Goal: Task Accomplishment & Management: Use online tool/utility

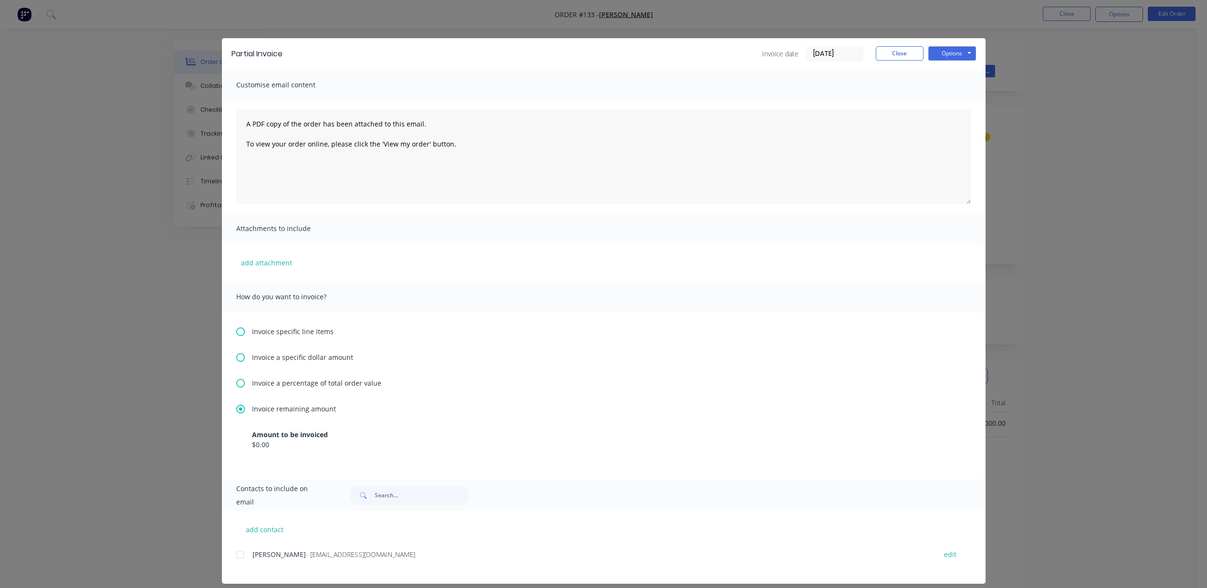
scroll to position [191, 0]
click at [895, 53] on button "Close" at bounding box center [900, 53] width 48 height 14
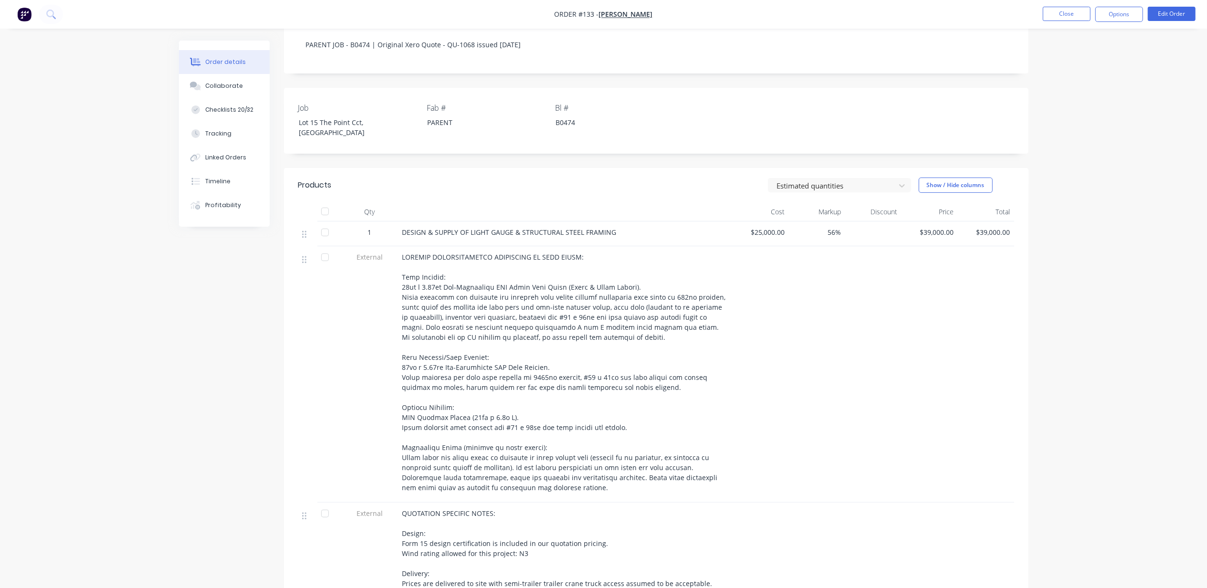
click at [1091, 98] on div "Order details Collaborate Checklists 20/32 Tracking Linked Orders Timeline Prof…" at bounding box center [603, 354] width 1207 height 1090
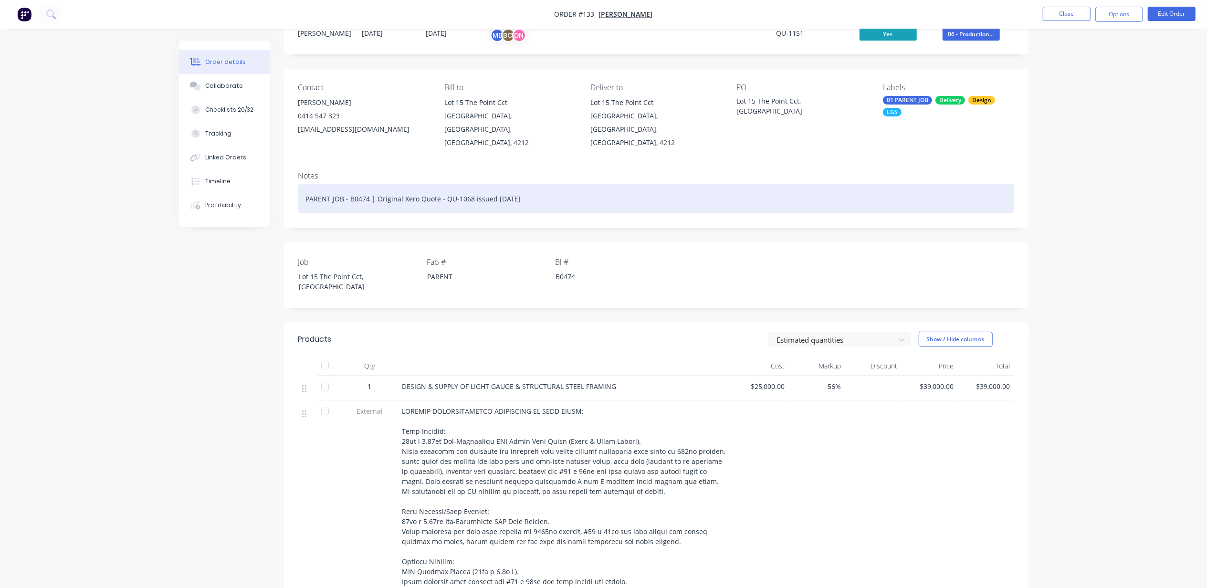
scroll to position [0, 0]
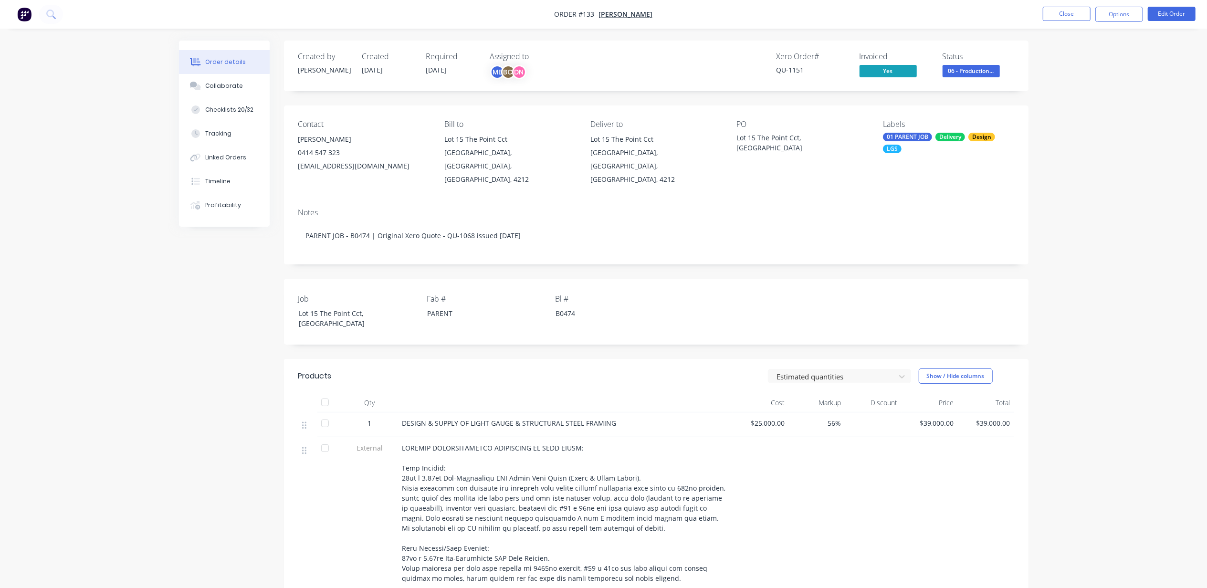
click at [1124, 150] on div "Order details Collaborate Checklists 20/32 Tracking Linked Orders Timeline Prof…" at bounding box center [603, 545] width 1207 height 1090
click at [47, 10] on button at bounding box center [51, 14] width 24 height 19
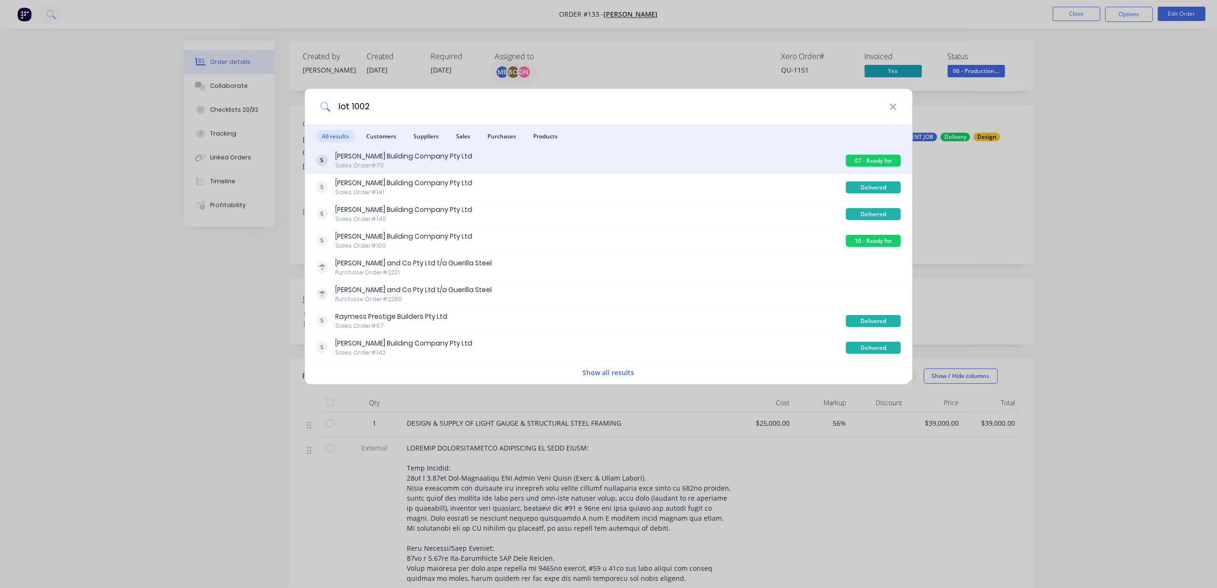
type input "lot 1002"
click at [386, 156] on div "[PERSON_NAME] Building Company Pty Ltd" at bounding box center [403, 156] width 137 height 10
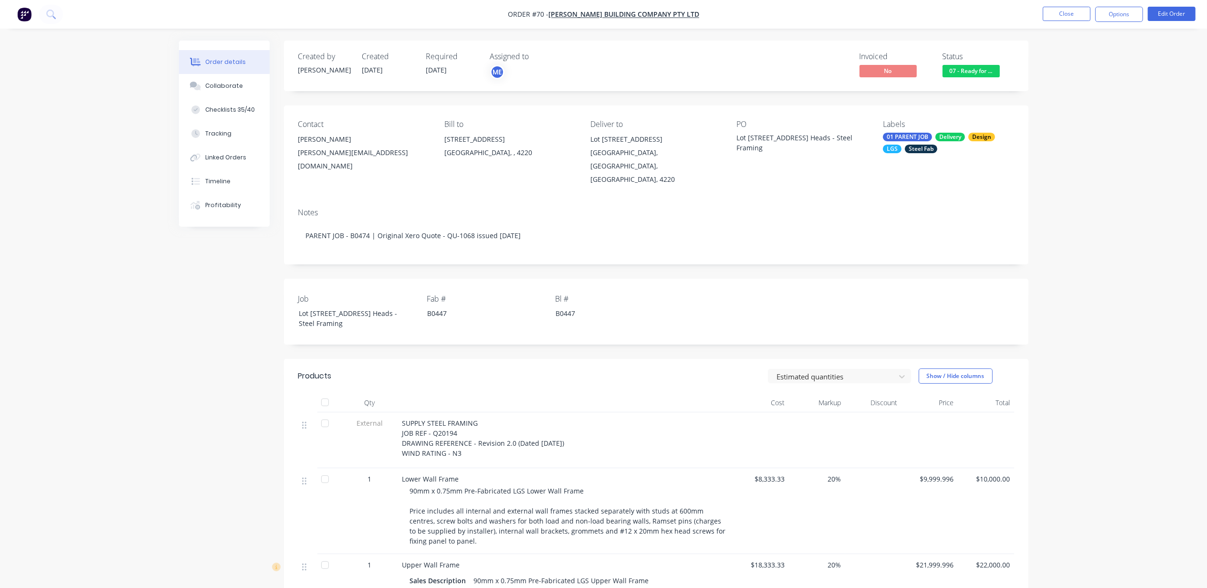
drag, startPoint x: 1124, startPoint y: 121, endPoint x: 1123, endPoint y: 110, distance: 11.5
click at [1122, 12] on button "Options" at bounding box center [1119, 14] width 48 height 15
click at [1081, 56] on div "Invoice" at bounding box center [1091, 58] width 88 height 14
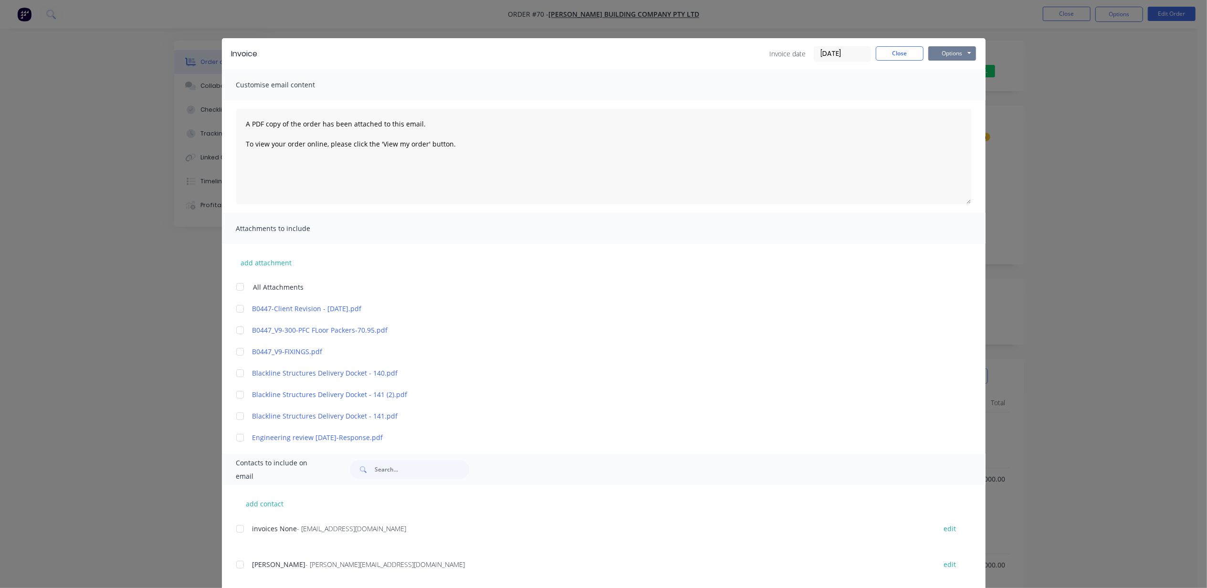
click at [944, 52] on button "Options" at bounding box center [952, 53] width 48 height 14
click at [947, 85] on button "Print" at bounding box center [958, 86] width 61 height 16
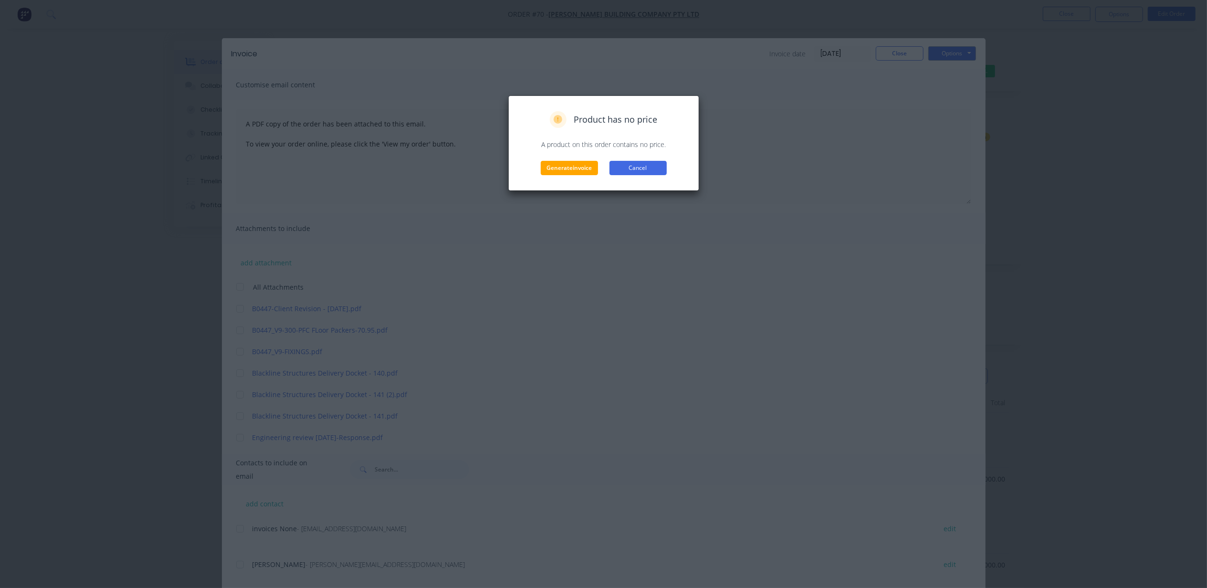
click at [630, 166] on button "Cancel" at bounding box center [637, 168] width 57 height 14
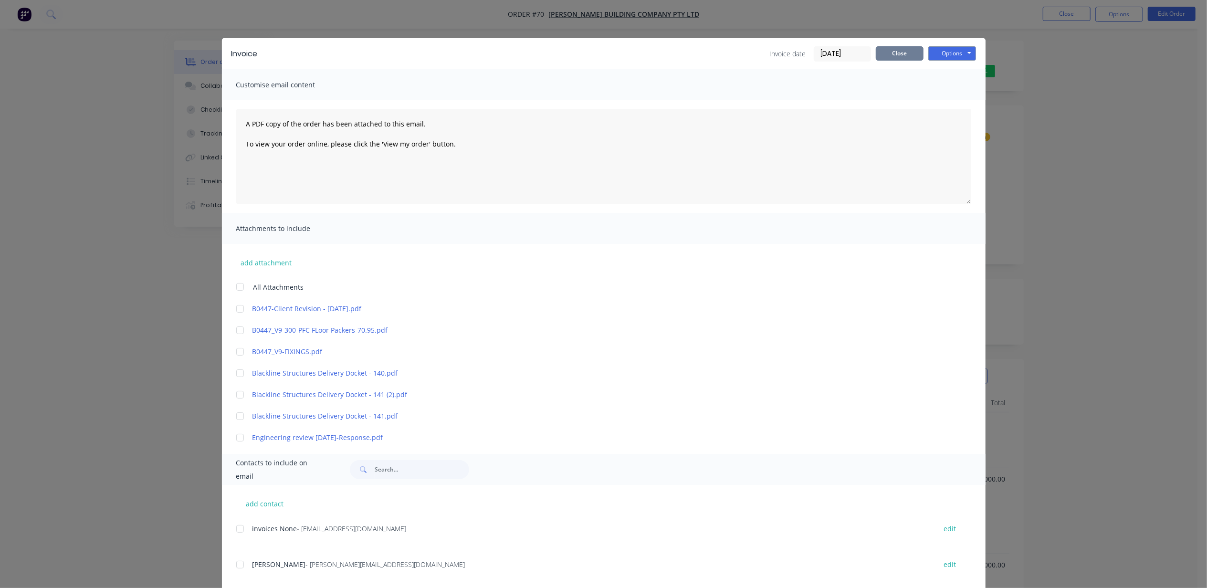
click at [894, 52] on button "Close" at bounding box center [900, 53] width 48 height 14
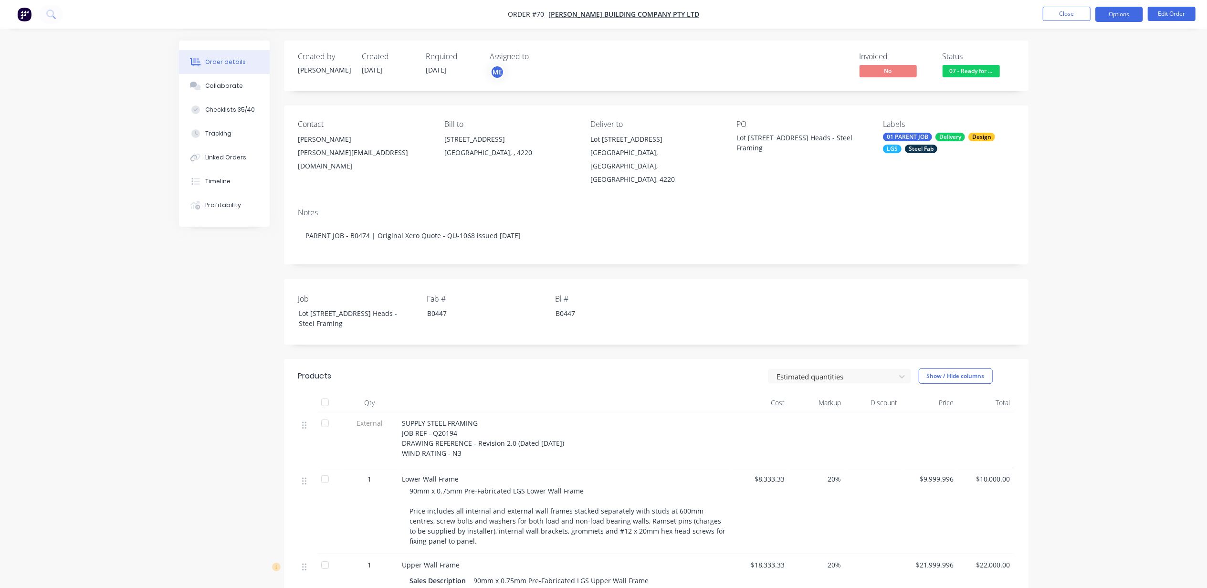
click at [1112, 12] on button "Options" at bounding box center [1119, 14] width 48 height 15
click at [1083, 62] on div "Invoice" at bounding box center [1091, 58] width 88 height 14
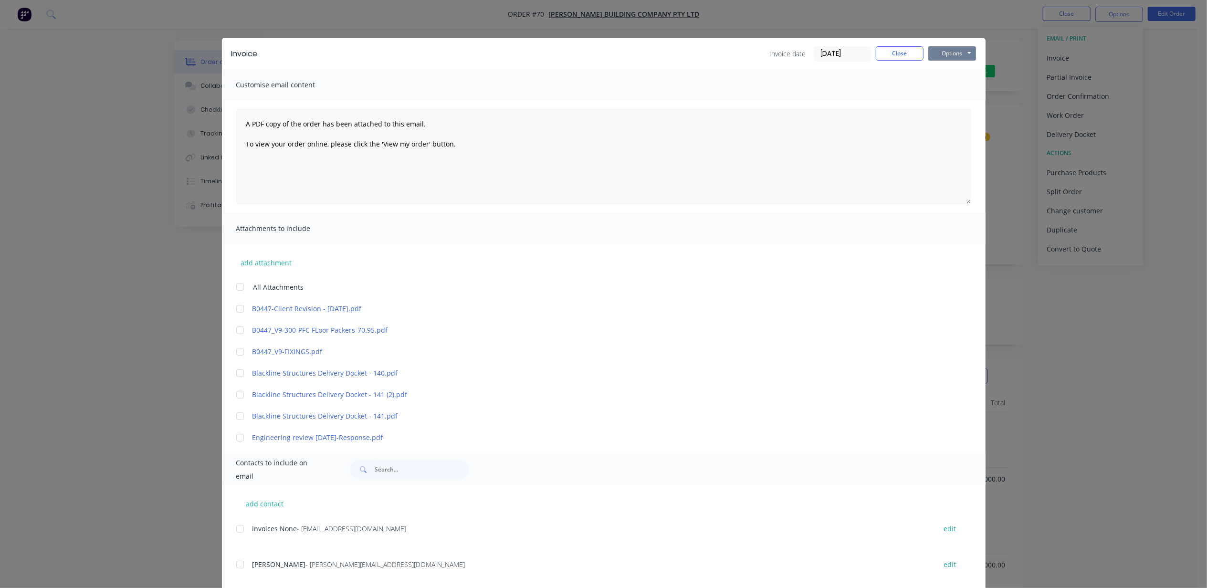
click at [947, 52] on button "Options" at bounding box center [952, 53] width 48 height 14
click at [950, 84] on button "Print" at bounding box center [958, 86] width 61 height 16
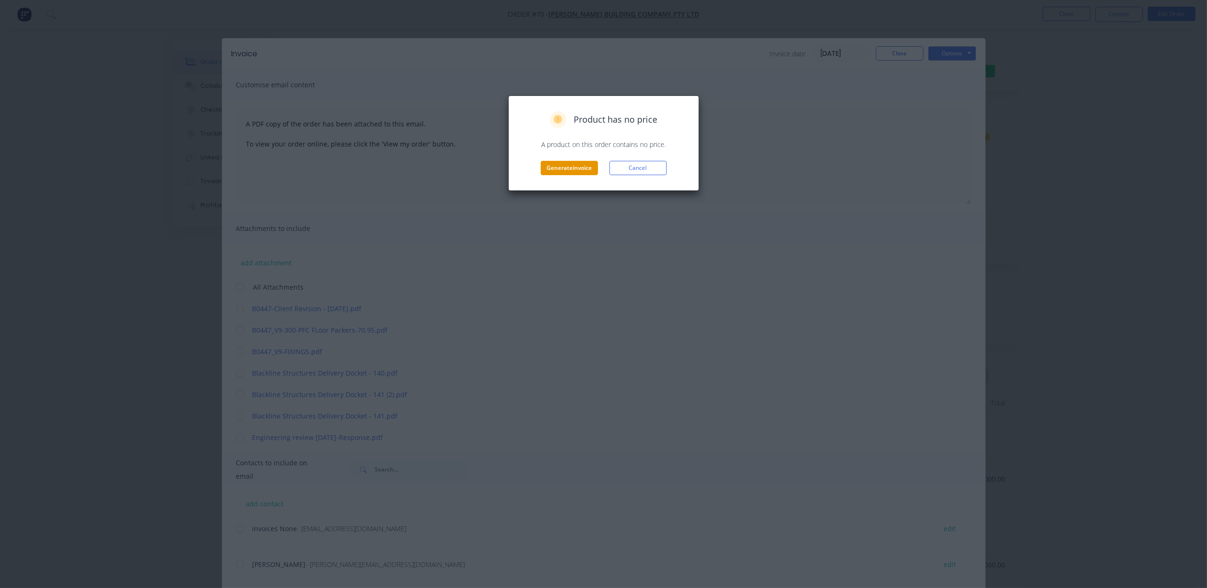
click at [559, 163] on button "Generate invoice" at bounding box center [569, 168] width 57 height 14
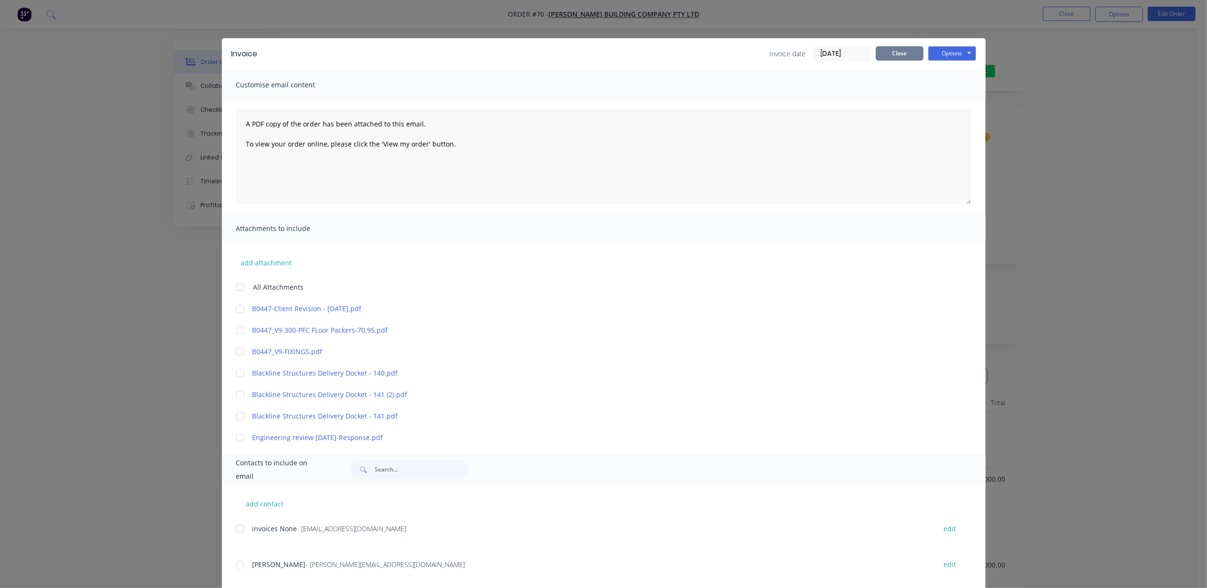
click at [898, 48] on button "Close" at bounding box center [900, 53] width 48 height 14
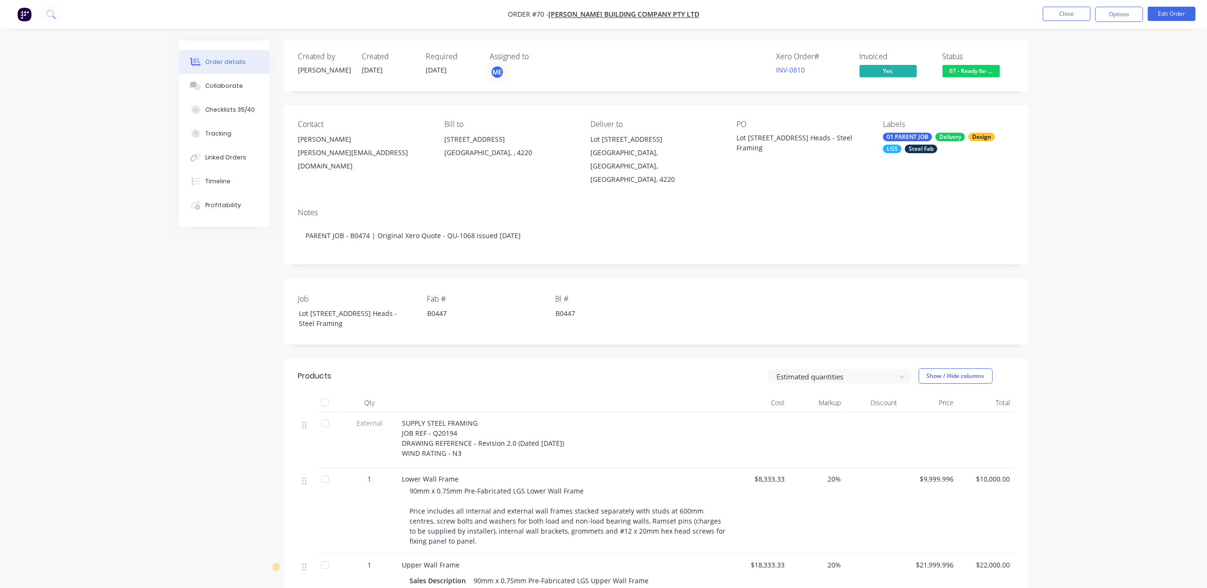
click at [665, 14] on span "[PERSON_NAME] Building Company Pty Ltd" at bounding box center [623, 14] width 151 height 9
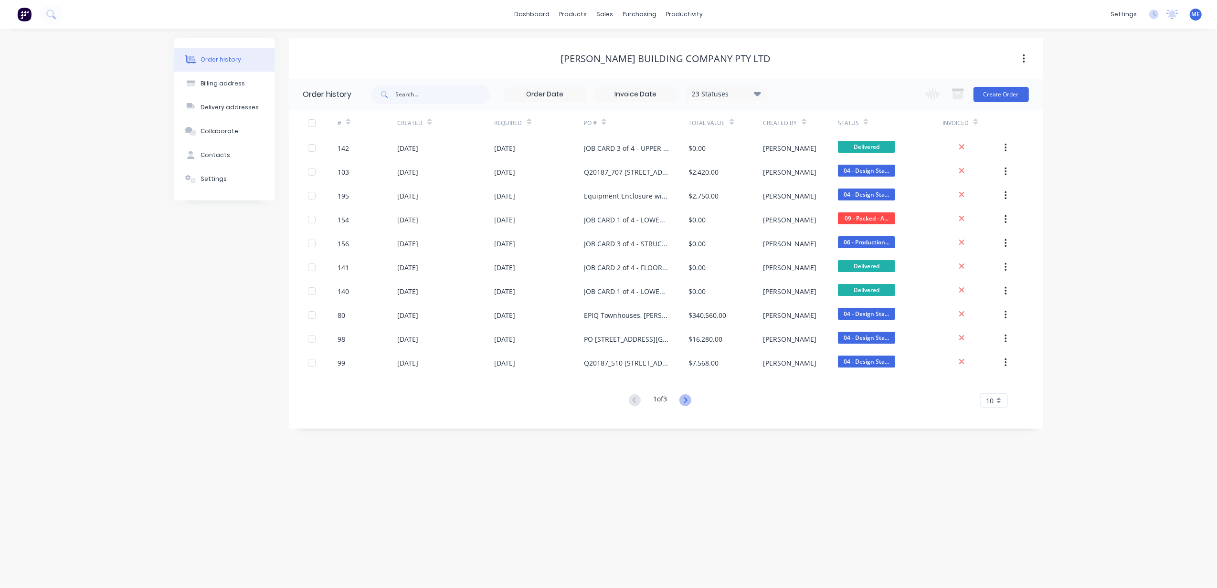
click at [683, 403] on icon at bounding box center [685, 400] width 12 height 12
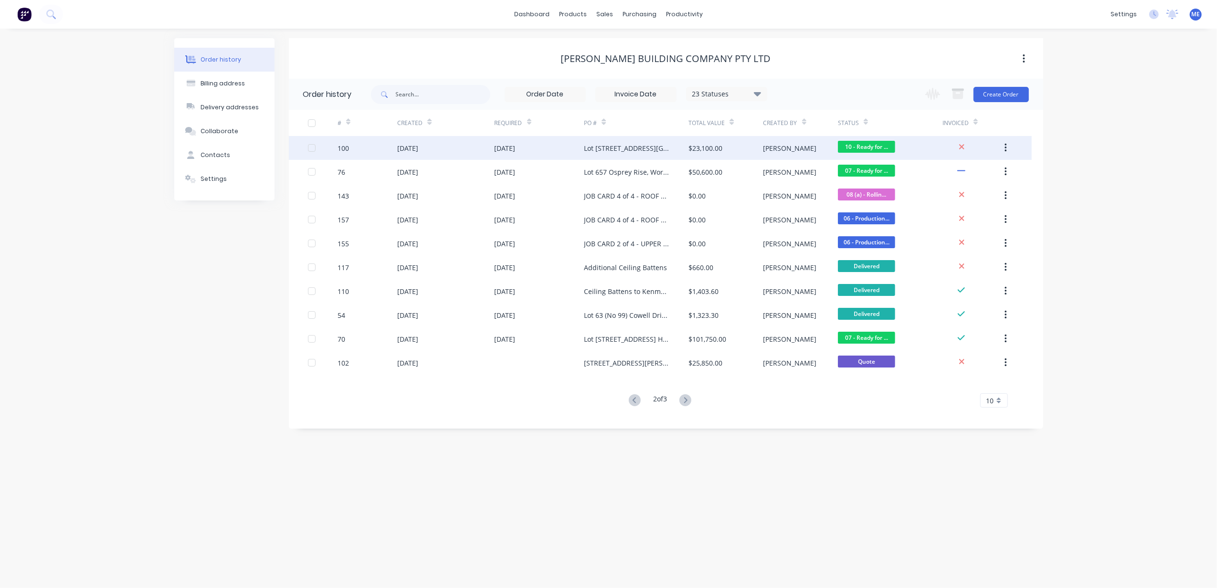
click at [646, 149] on div "Lot [STREET_ADDRESS][GEOGRAPHIC_DATA] - Structural Steel Supply" at bounding box center [626, 148] width 85 height 10
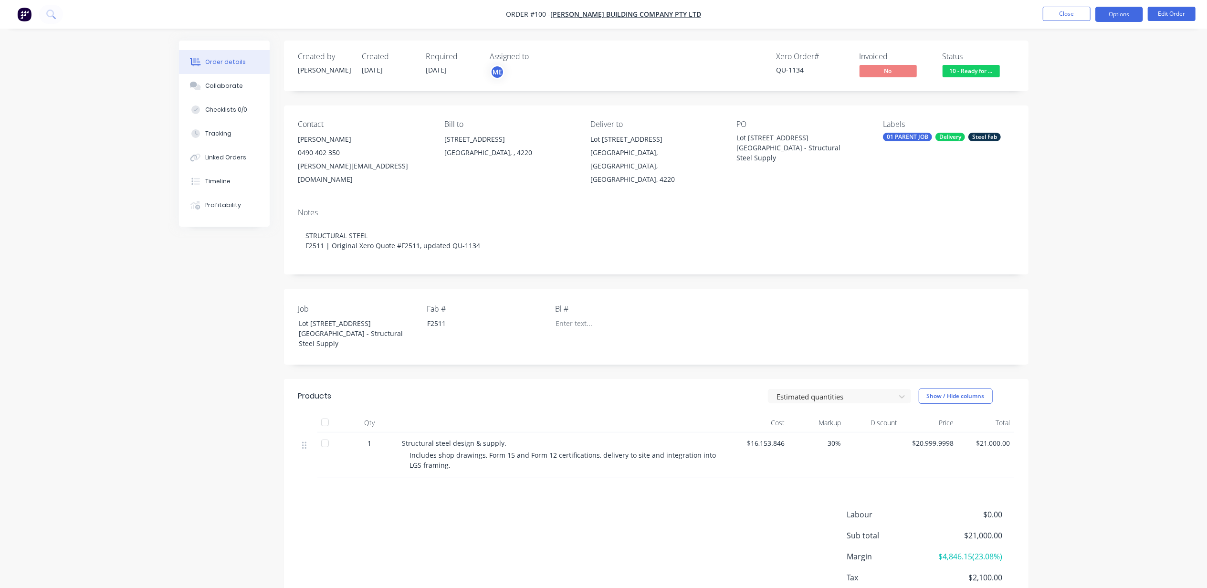
click at [1123, 16] on button "Options" at bounding box center [1119, 14] width 48 height 15
click at [1083, 78] on div "Partial Invoice" at bounding box center [1091, 77] width 88 height 14
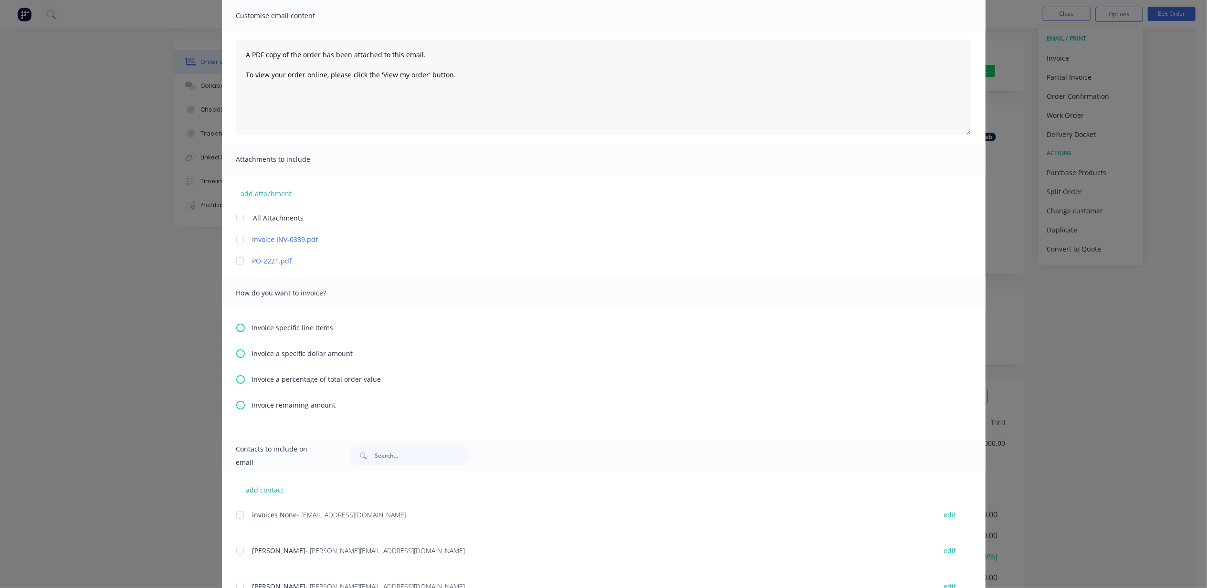
scroll to position [182, 0]
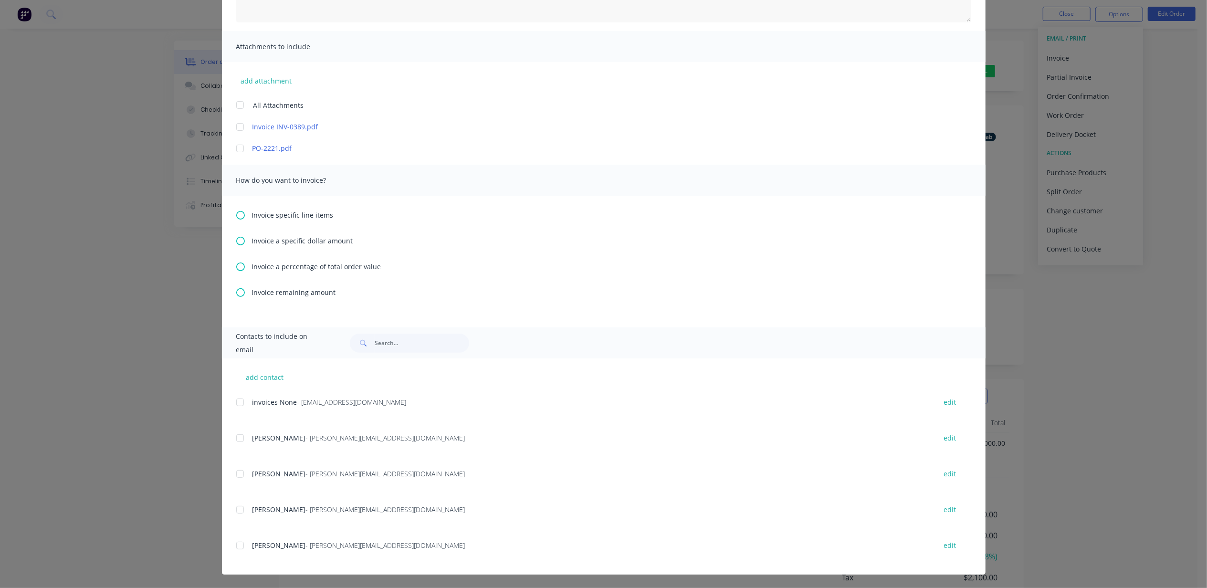
click at [283, 265] on span "Invoice a percentage of total order value" at bounding box center [316, 267] width 129 height 10
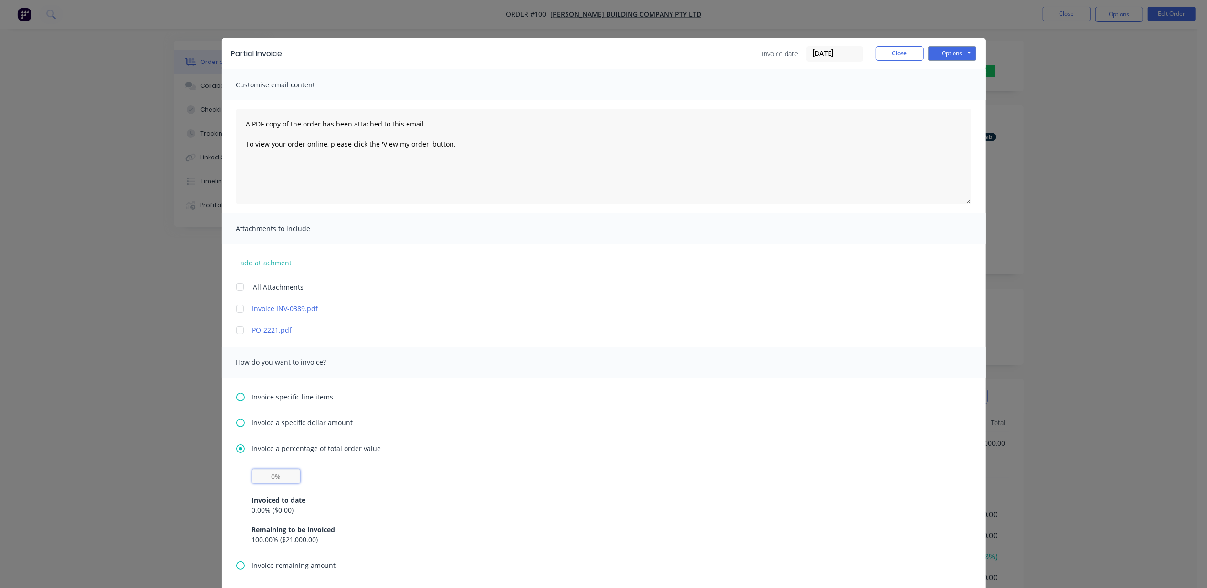
click at [287, 475] on input "text" at bounding box center [276, 476] width 48 height 14
type input "50%"
click at [531, 421] on div "Invoice a specific dollar amount" at bounding box center [603, 423] width 735 height 10
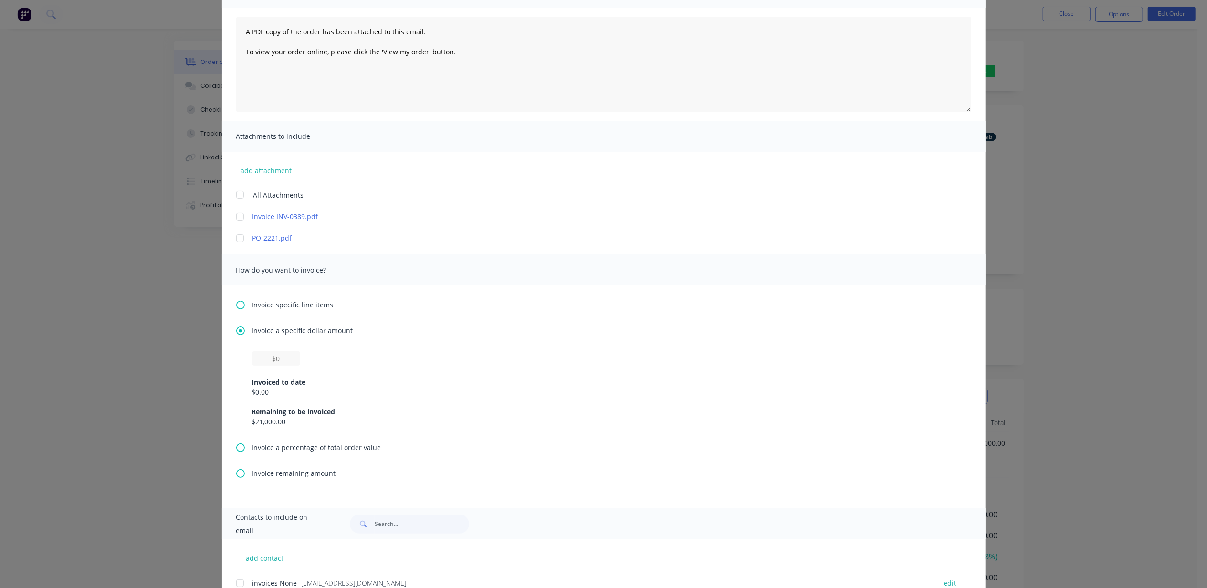
scroll to position [273, 0]
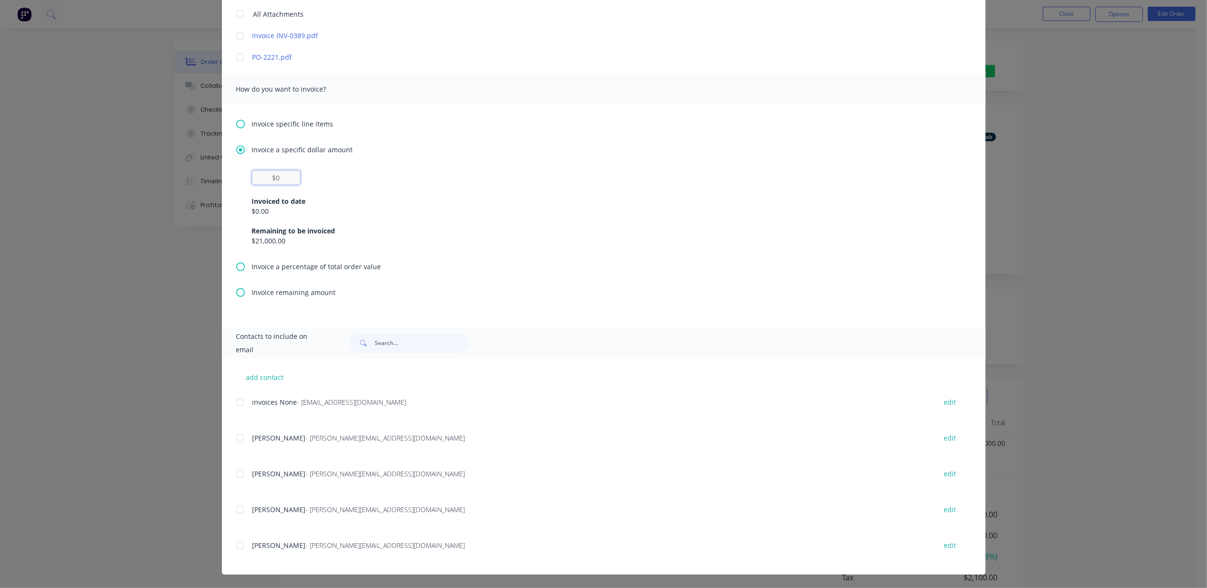
click at [279, 180] on input "text" at bounding box center [276, 177] width 48 height 14
type input "$0"
click at [289, 150] on span "Invoice a specific dollar amount" at bounding box center [302, 150] width 101 height 10
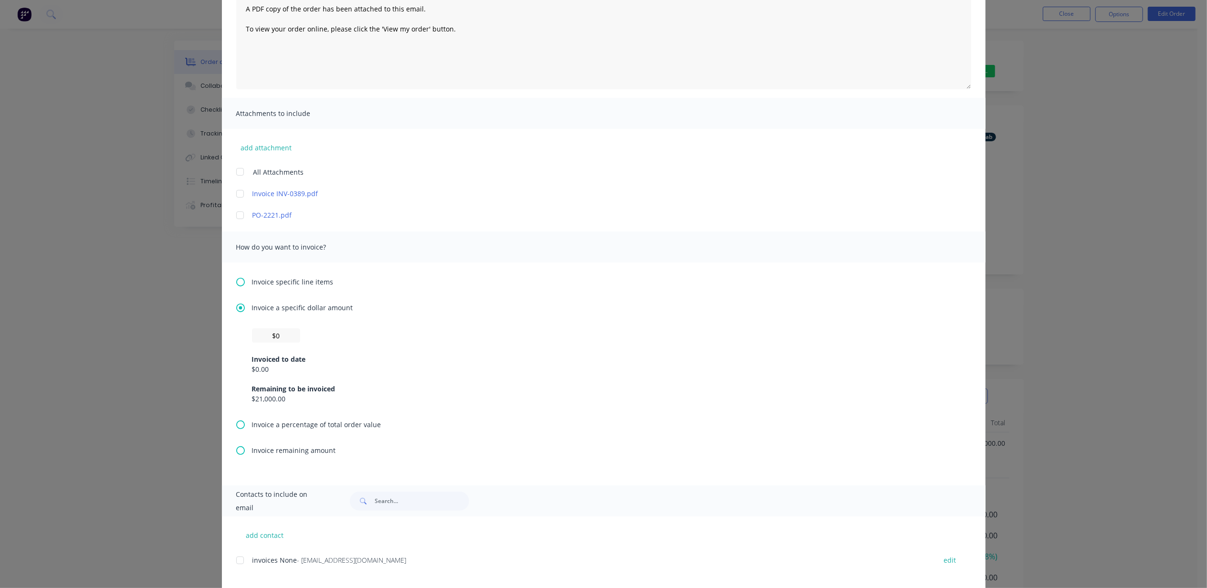
scroll to position [254, 0]
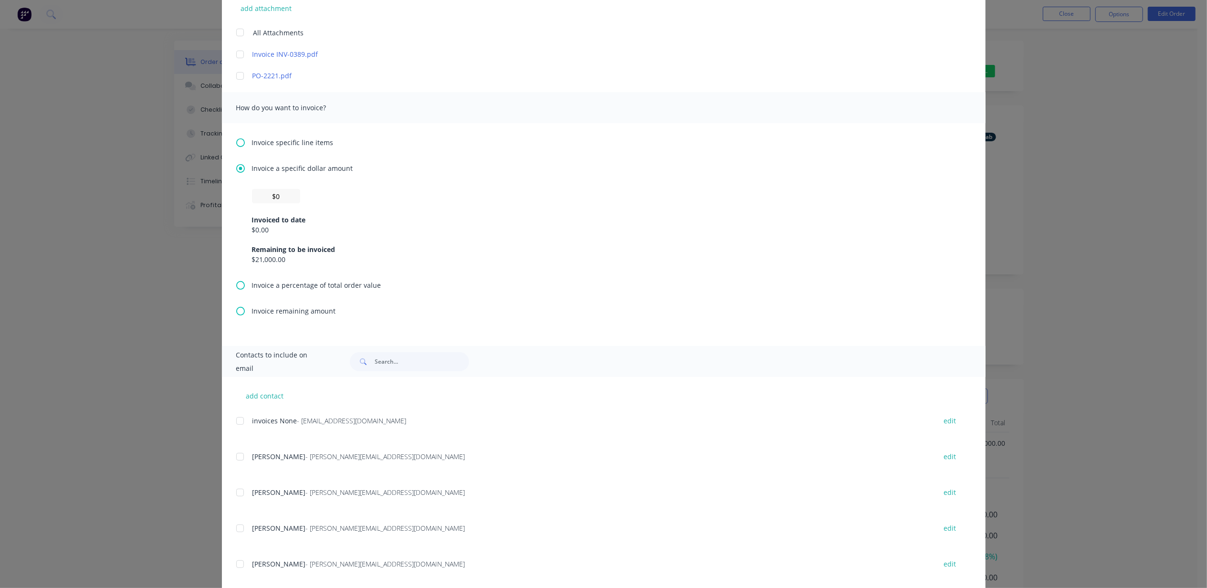
click at [274, 281] on span "Invoice a percentage of total order value" at bounding box center [316, 285] width 129 height 10
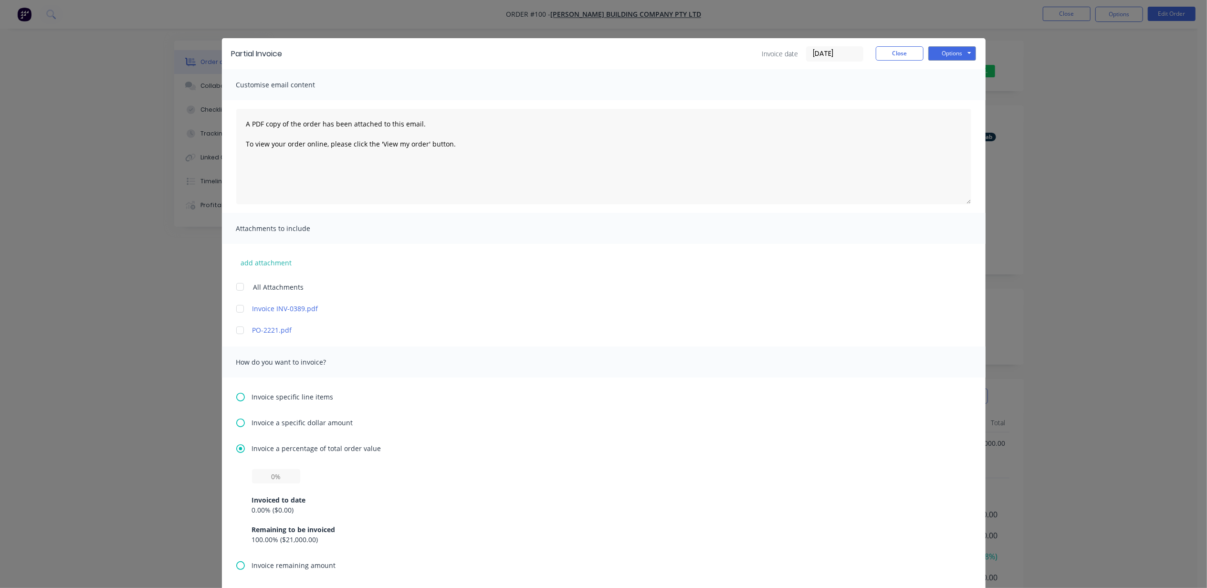
scroll to position [191, 0]
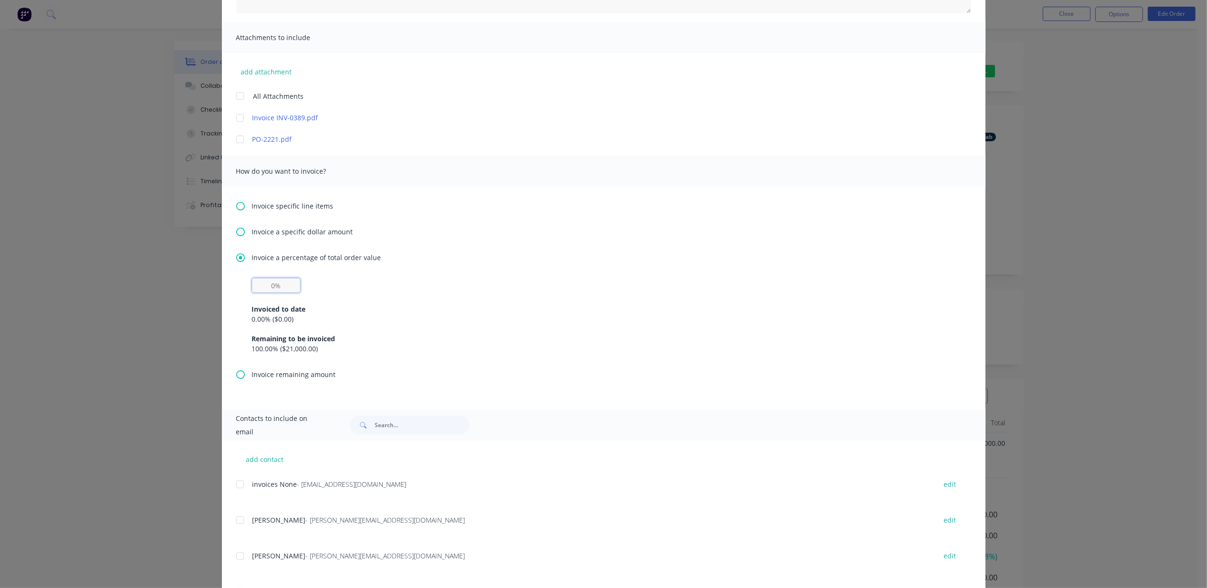
click at [261, 287] on input "text" at bounding box center [276, 285] width 48 height 14
type input "50%"
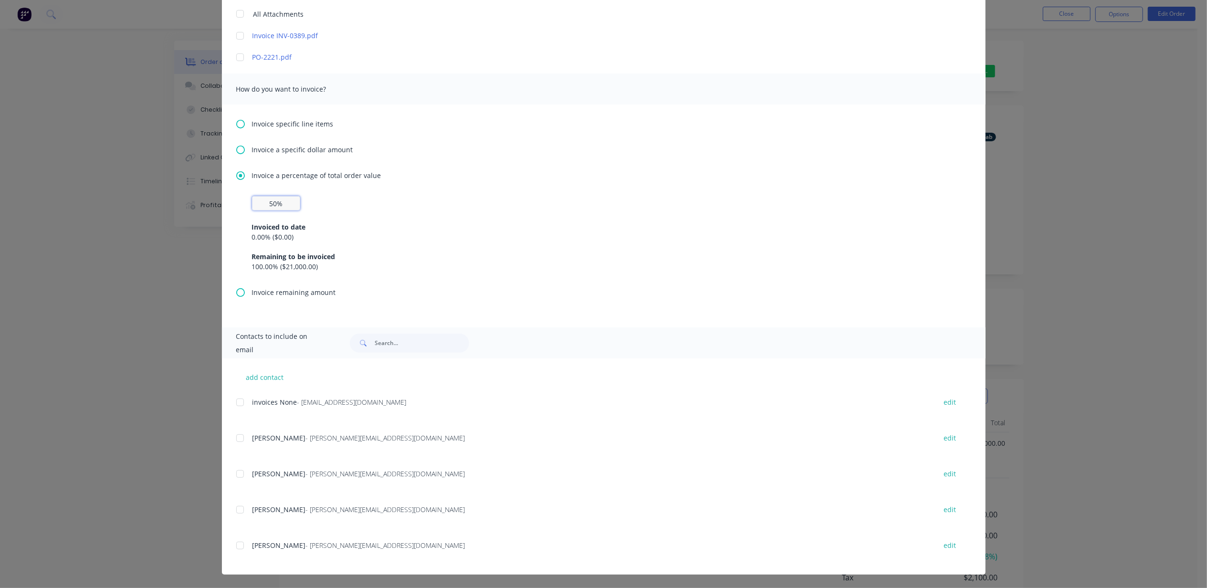
scroll to position [0, 0]
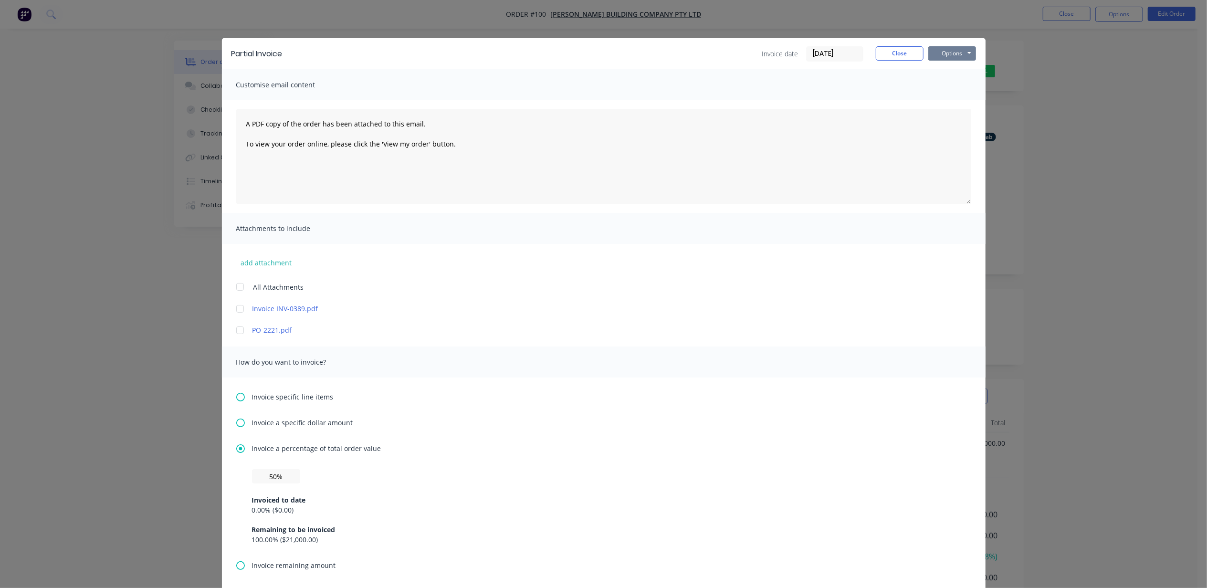
click at [947, 50] on button "Options" at bounding box center [952, 53] width 48 height 14
click at [934, 89] on button "Print" at bounding box center [958, 86] width 61 height 16
click at [892, 53] on button "Close" at bounding box center [900, 53] width 48 height 14
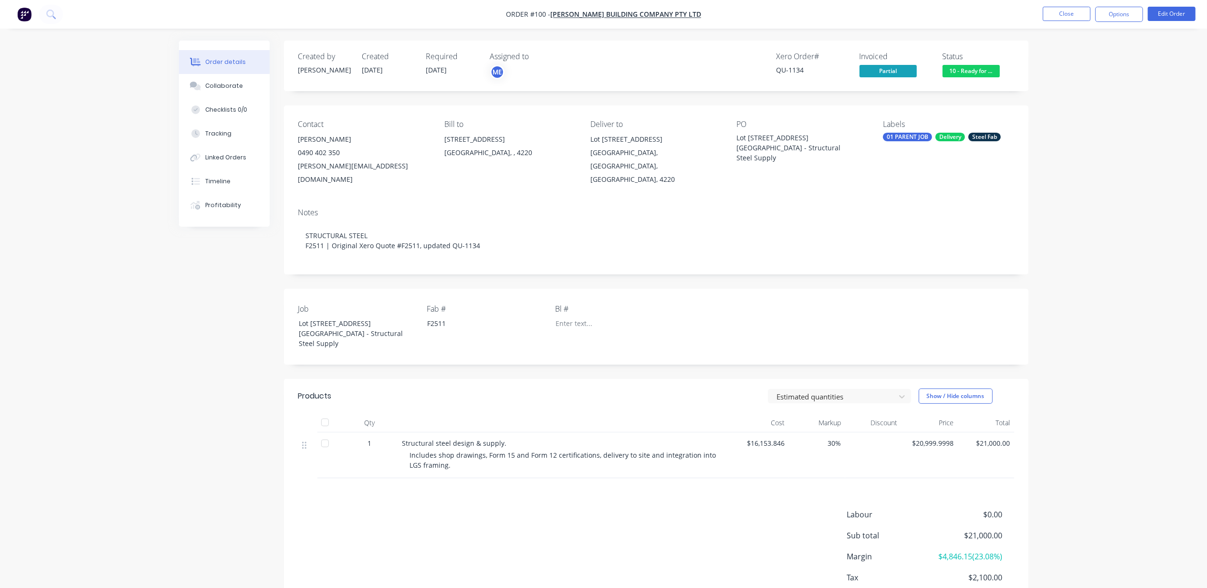
click at [117, 300] on div "Order details Collaborate Checklists 0/0 Tracking Linked Orders Timeline Profit…" at bounding box center [603, 324] width 1207 height 648
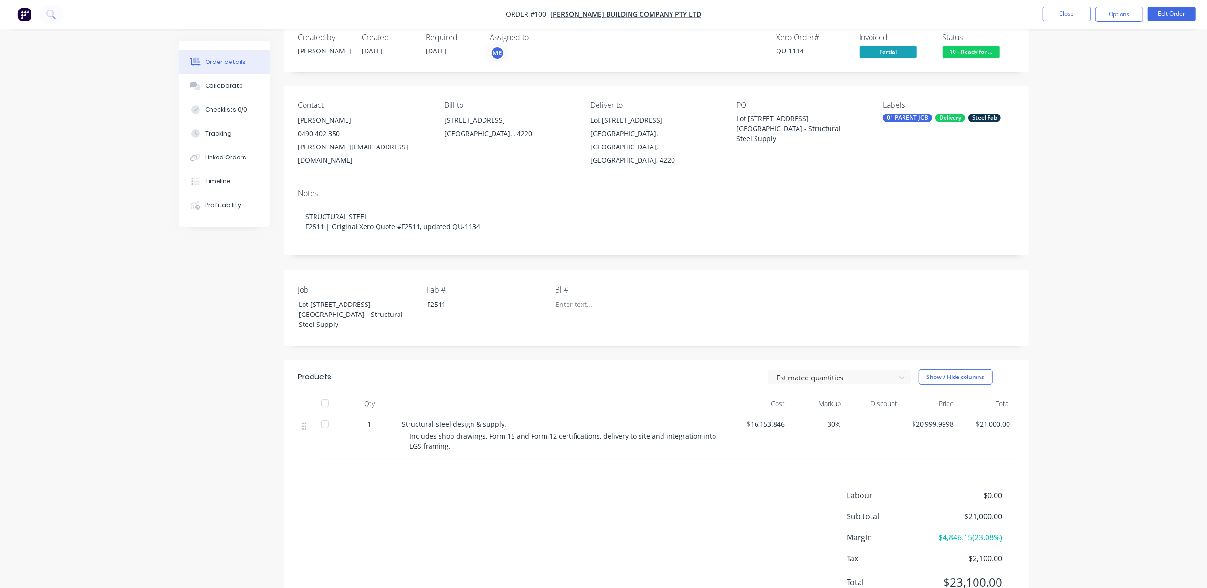
scroll to position [37, 0]
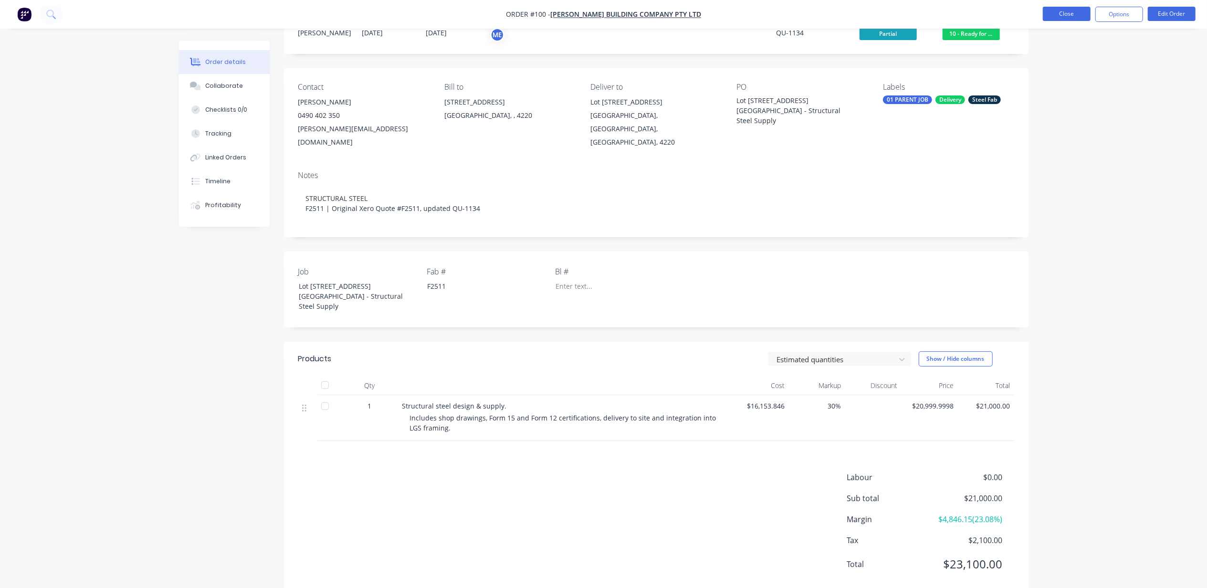
click at [1054, 15] on button "Close" at bounding box center [1067, 14] width 48 height 14
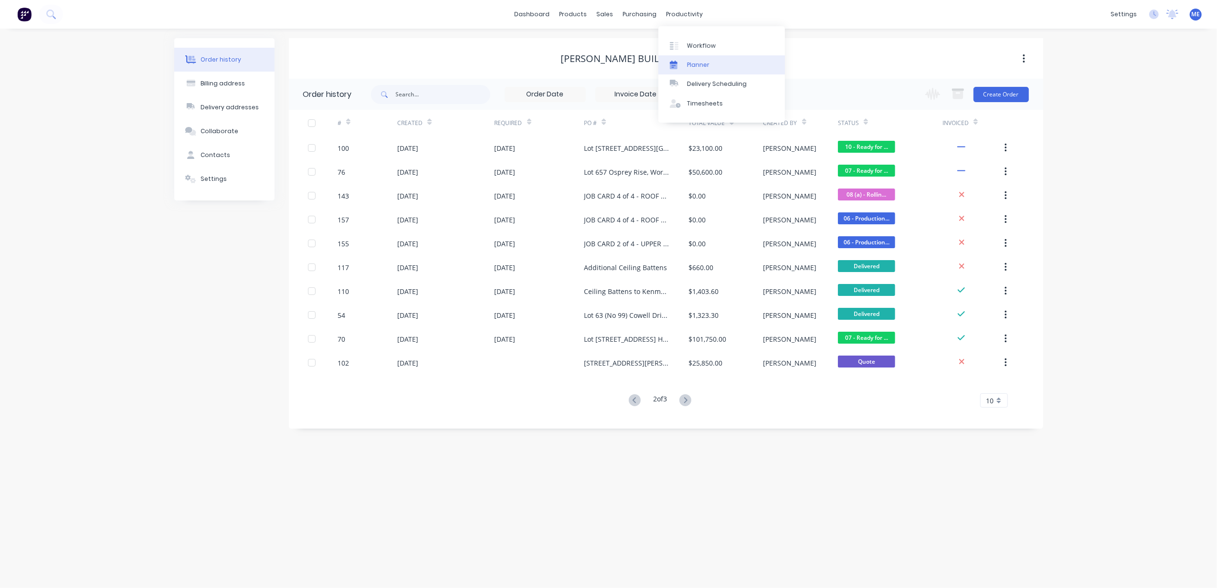
click at [687, 62] on div "Planner" at bounding box center [698, 65] width 22 height 9
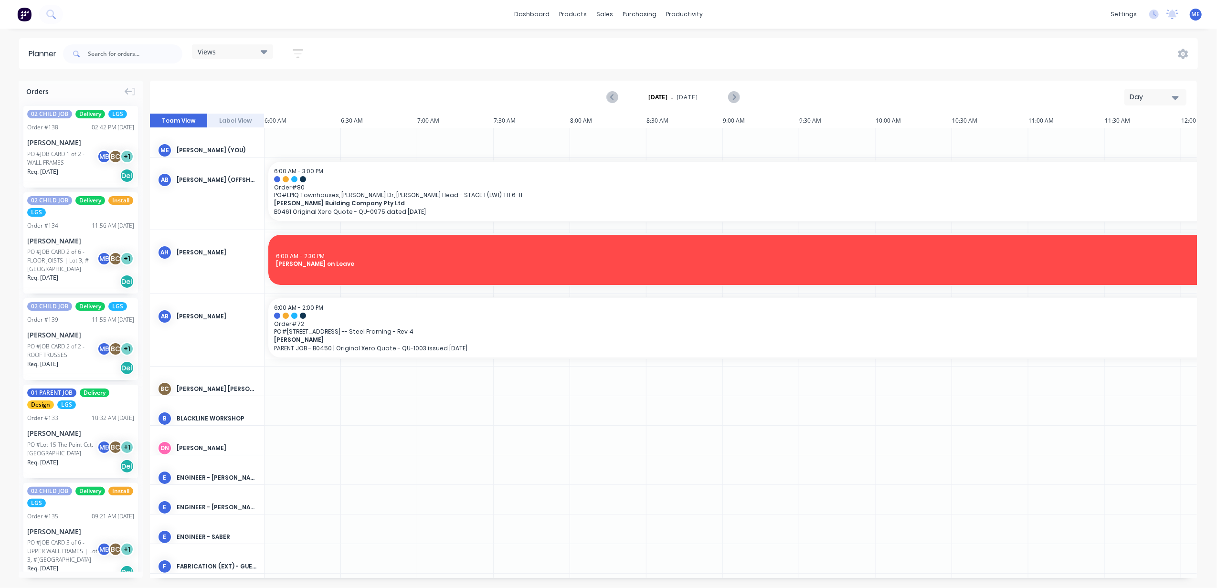
scroll to position [0, 369]
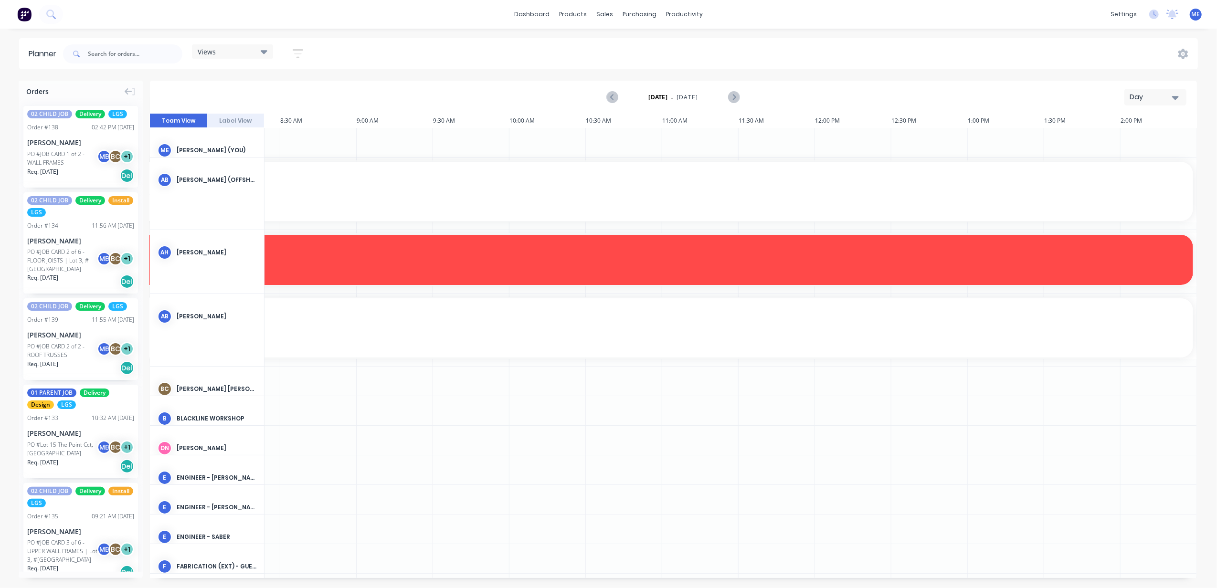
click at [1161, 90] on button "Day" at bounding box center [1155, 97] width 62 height 17
click at [1142, 142] on div "Week" at bounding box center [1138, 141] width 95 height 19
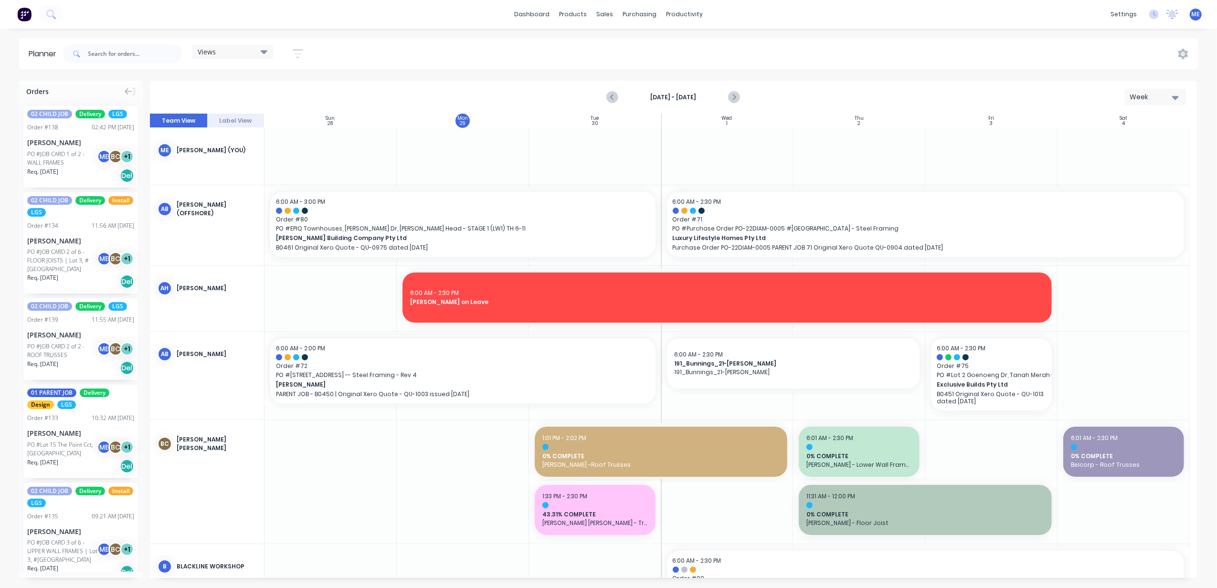
click at [243, 51] on div "Views" at bounding box center [233, 51] width 70 height 9
click at [256, 141] on button "DESIGN TEAM (INTERNAL)" at bounding box center [250, 141] width 102 height 11
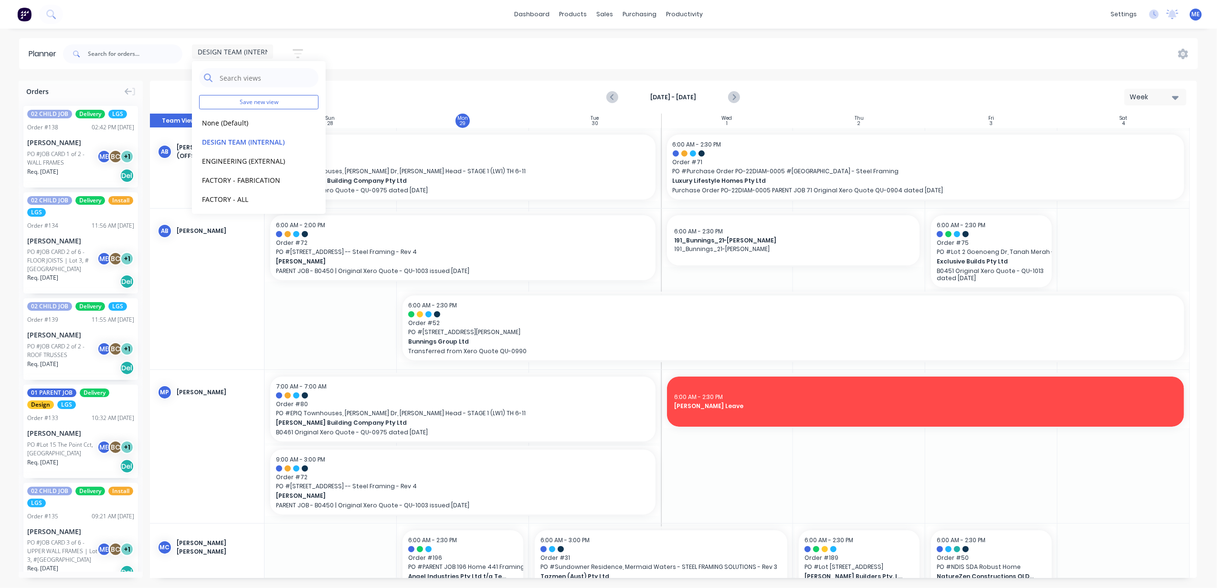
click at [860, 50] on div "DESIGN TEAM (INTERNAL) Save new view None (Default) edit DESIGN TEAM (INTERNAL)…" at bounding box center [629, 54] width 1136 height 29
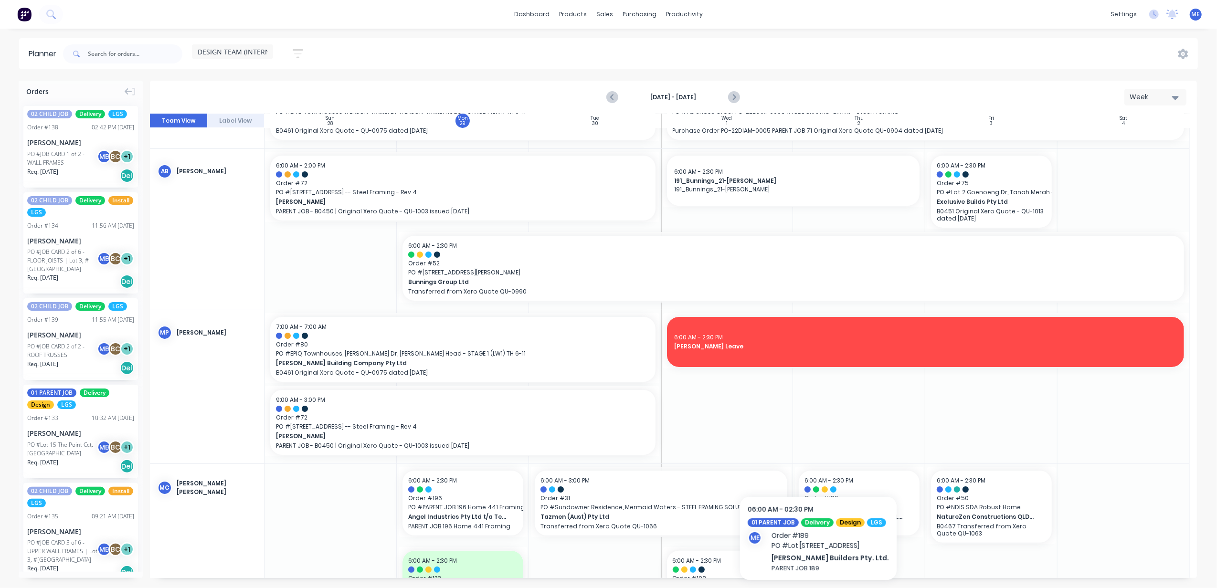
scroll to position [0, 0]
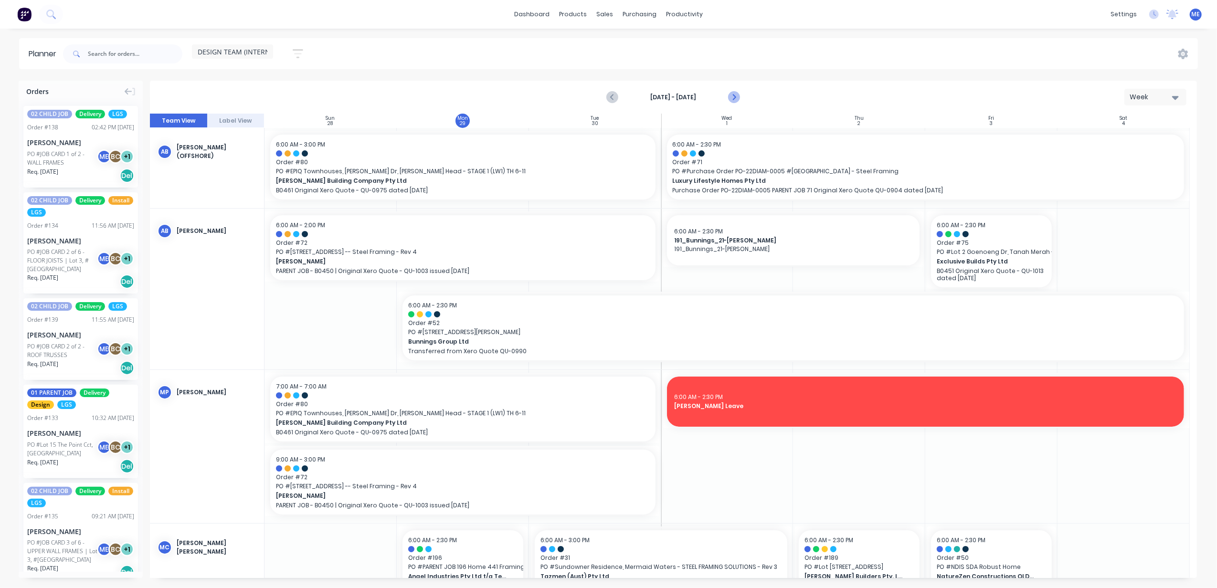
click at [735, 95] on icon "Next page" at bounding box center [733, 97] width 11 height 11
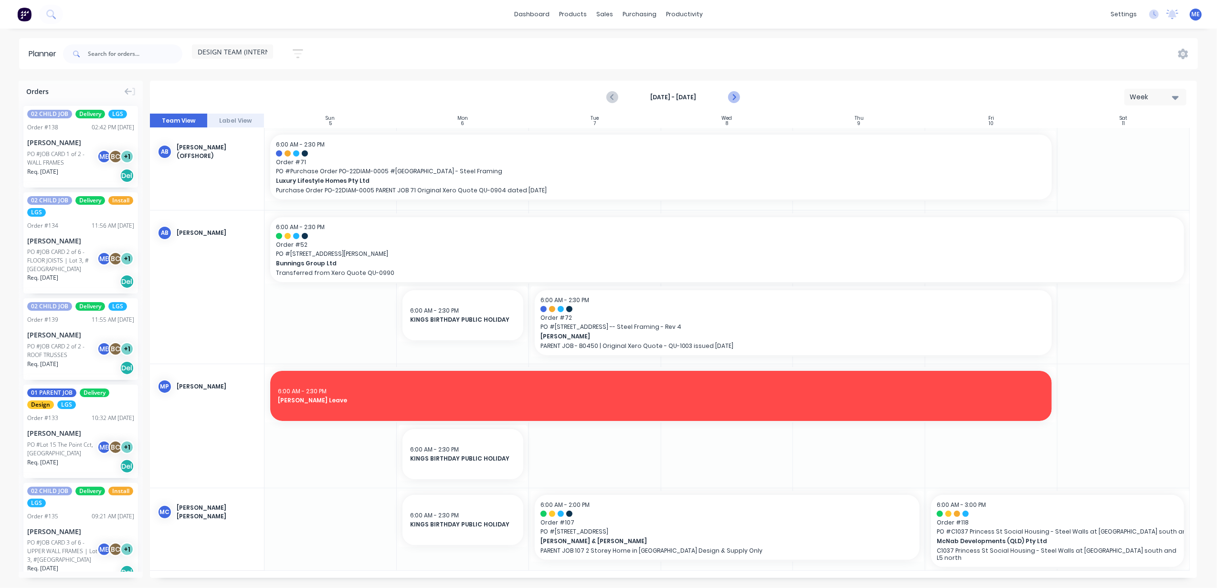
click at [738, 95] on icon "Next page" at bounding box center [733, 97] width 11 height 11
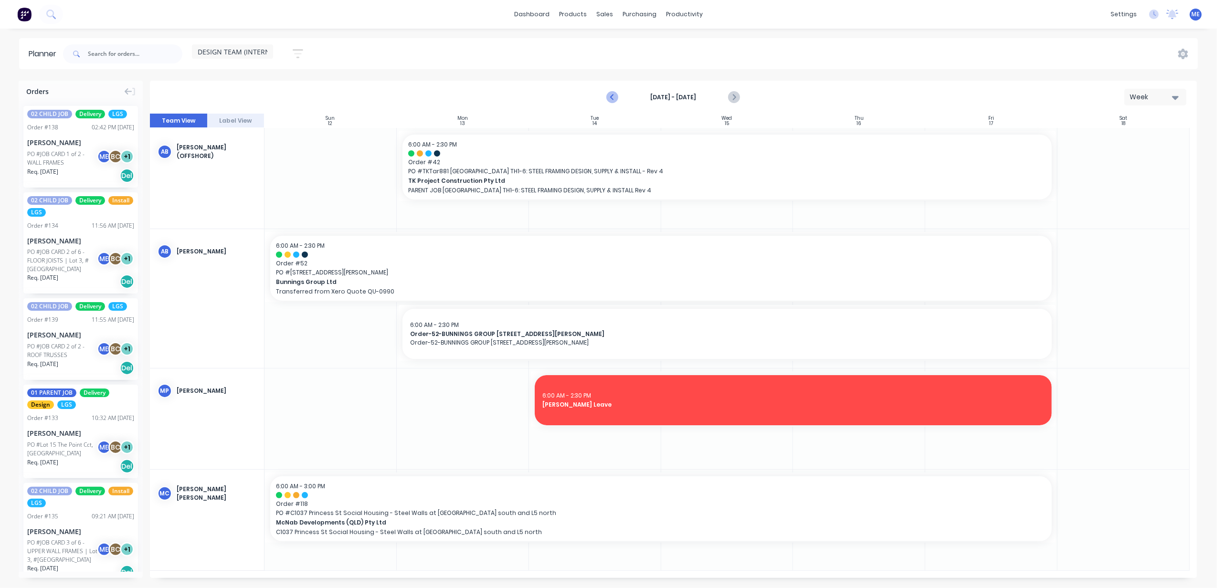
click at [613, 98] on icon "Previous page" at bounding box center [612, 98] width 4 height 8
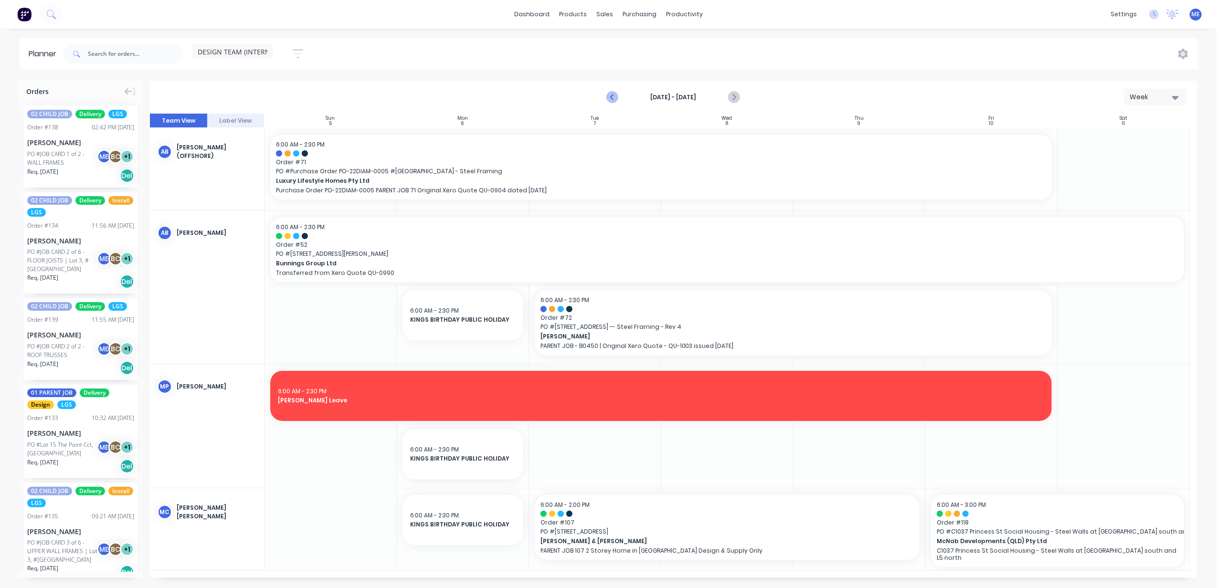
click at [613, 98] on icon "Previous page" at bounding box center [612, 98] width 4 height 8
